Goal: Task Accomplishment & Management: Manage account settings

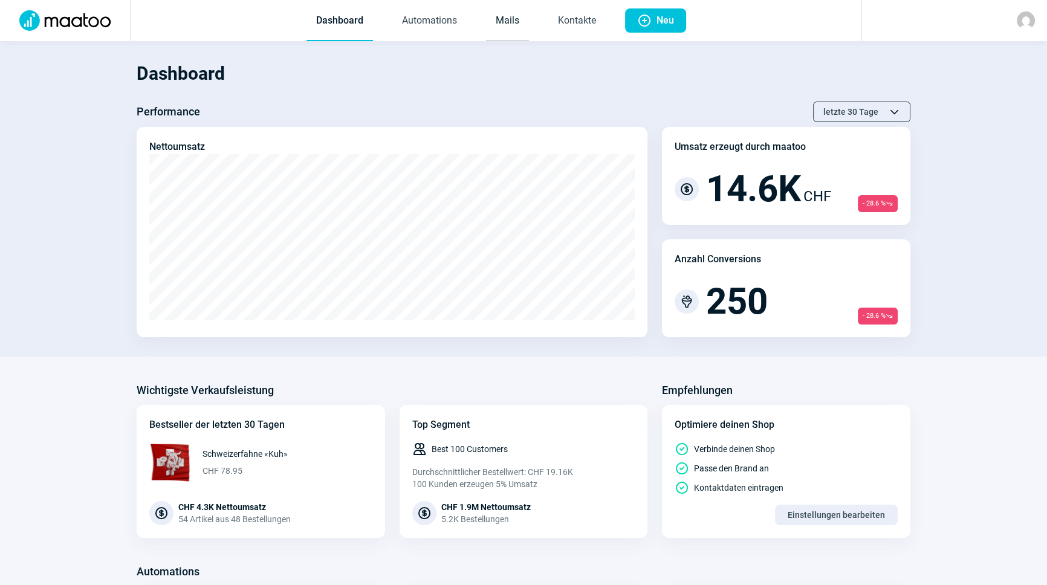
click at [507, 29] on link "Mails" at bounding box center [507, 21] width 43 height 40
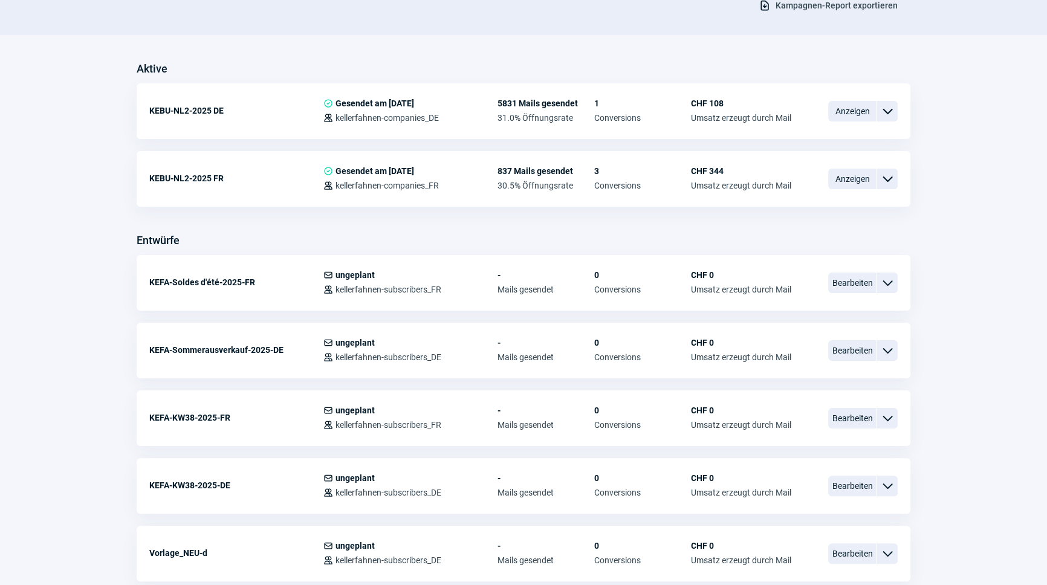
scroll to position [275, 0]
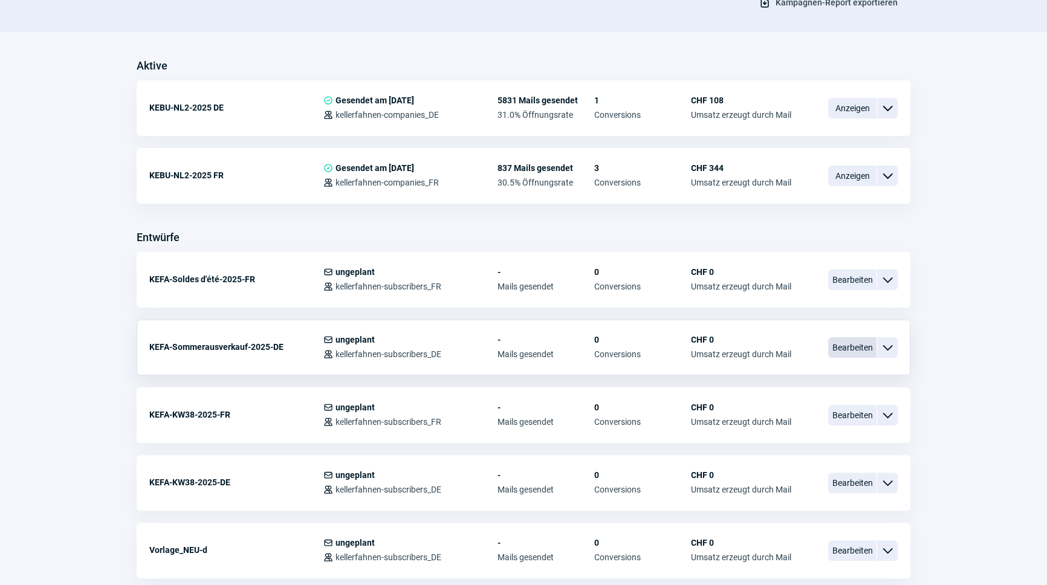
click at [853, 341] on span "Bearbeiten" at bounding box center [852, 347] width 48 height 21
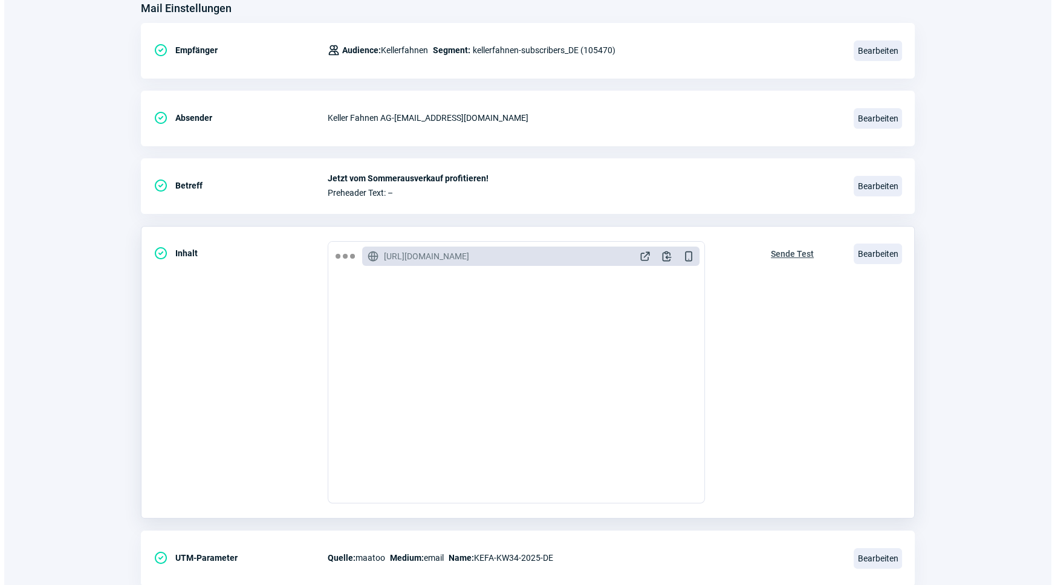
scroll to position [143, 0]
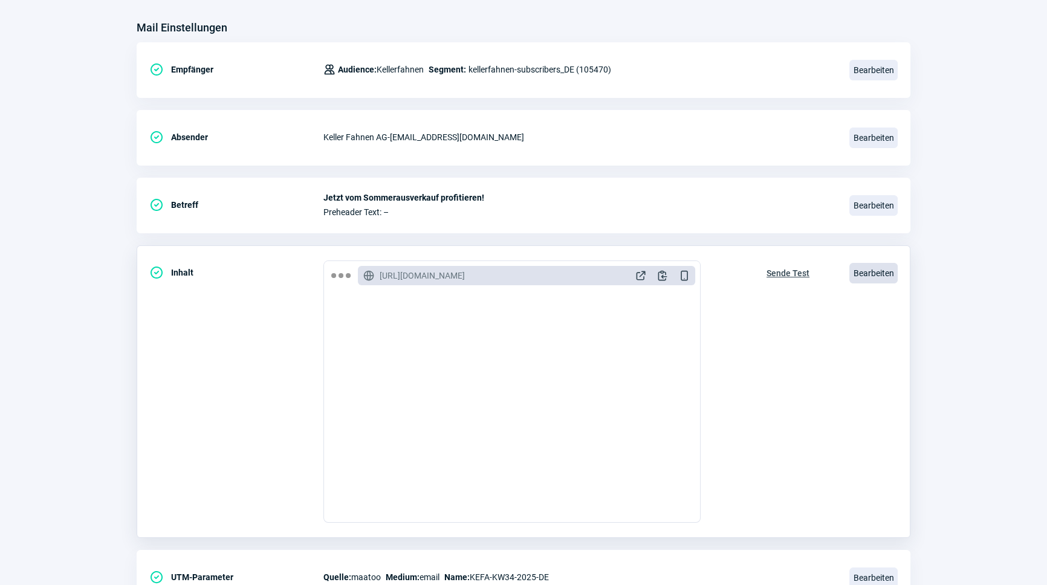
click at [865, 275] on span "Bearbeiten" at bounding box center [874, 273] width 48 height 21
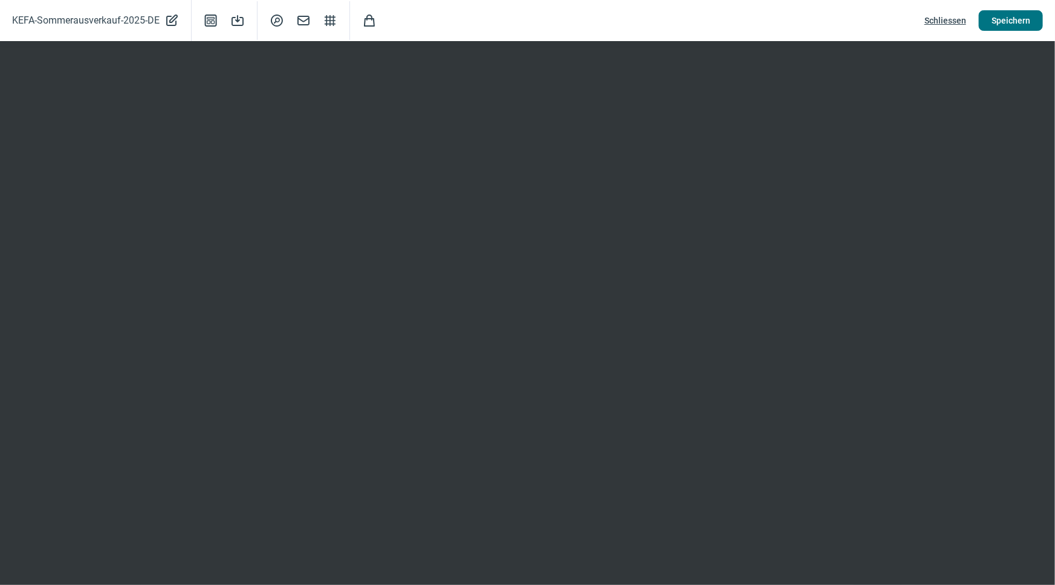
click at [988, 23] on button "Speichern" at bounding box center [1011, 20] width 64 height 21
click at [949, 23] on span "Schliessen" at bounding box center [946, 20] width 42 height 19
